Goal: Task Accomplishment & Management: Complete application form

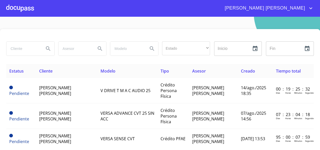
click at [25, 30] on div at bounding box center [159, 35] width 307 height 12
click at [25, 42] on input "search" at bounding box center [22, 49] width 33 height 14
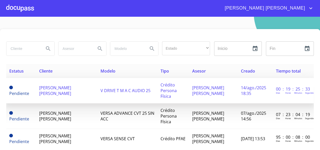
click at [55, 96] on td "[PERSON_NAME] [PERSON_NAME]" at bounding box center [66, 90] width 61 height 25
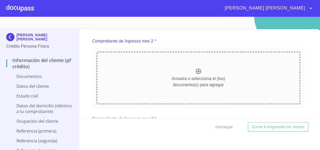
scroll to position [608, 0]
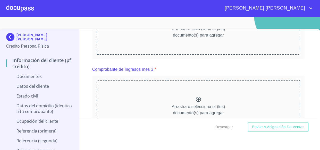
scroll to position [819, 0]
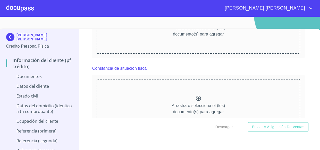
scroll to position [1053, 0]
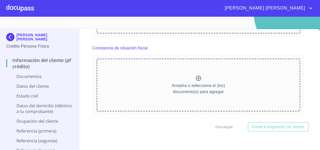
scroll to position [1241, 0]
